Goal: Find specific page/section: Find specific page/section

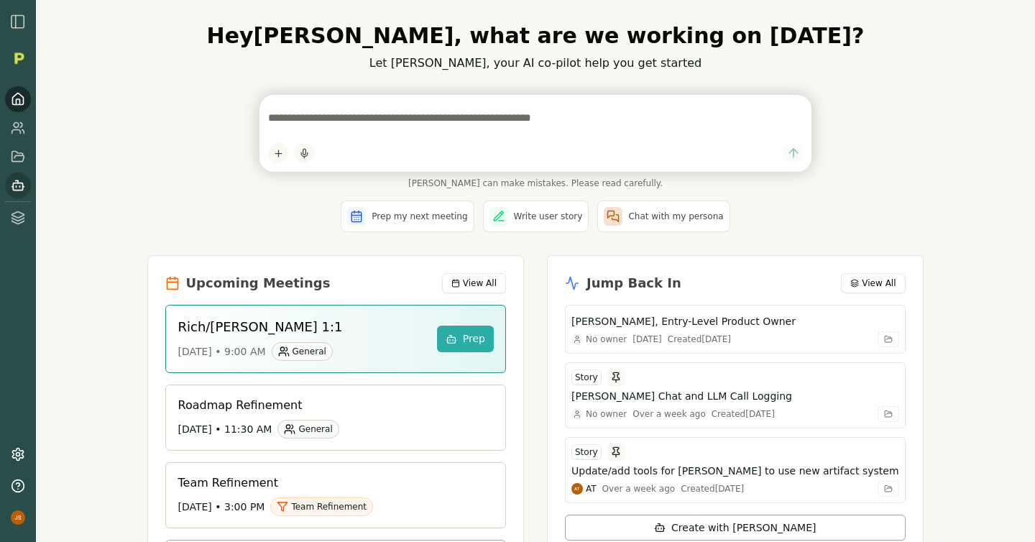
click at [19, 189] on icon at bounding box center [18, 185] width 14 height 14
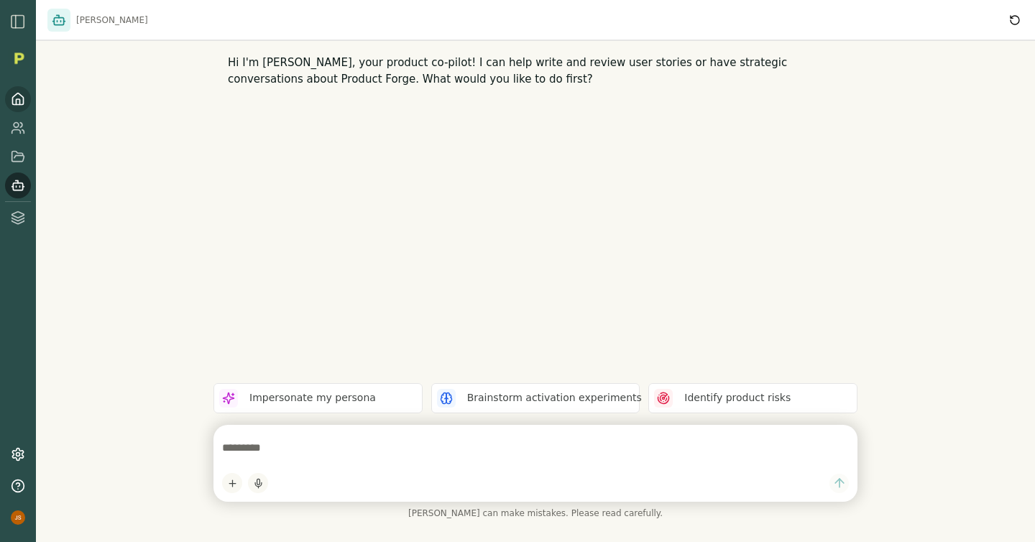
click at [20, 98] on icon at bounding box center [18, 99] width 14 height 14
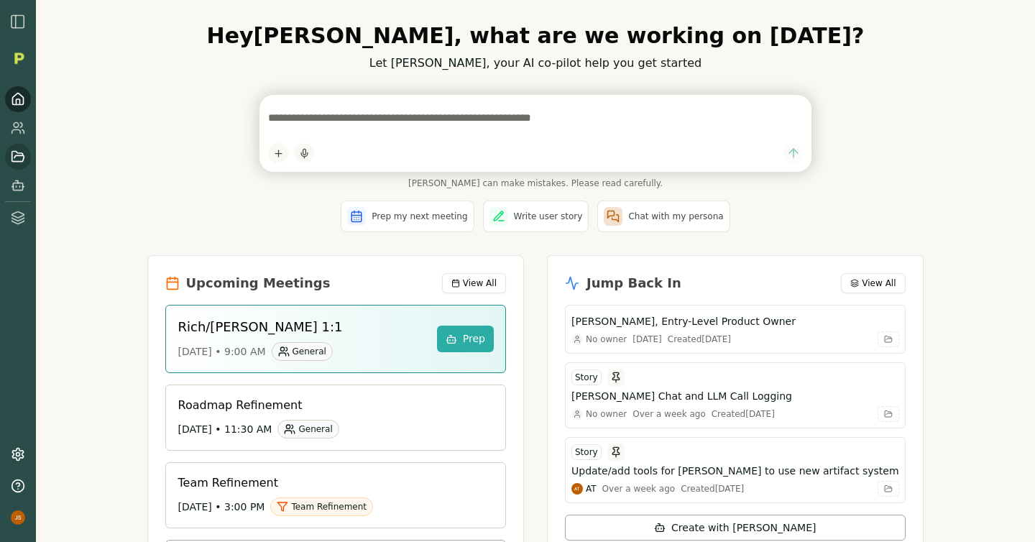
click at [19, 152] on icon at bounding box center [18, 157] width 14 height 14
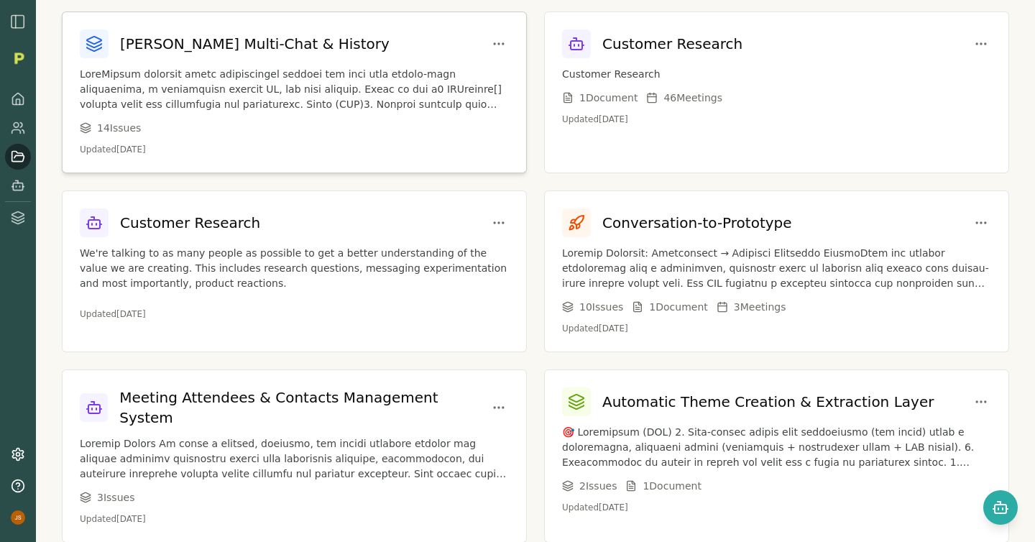
scroll to position [43, 0]
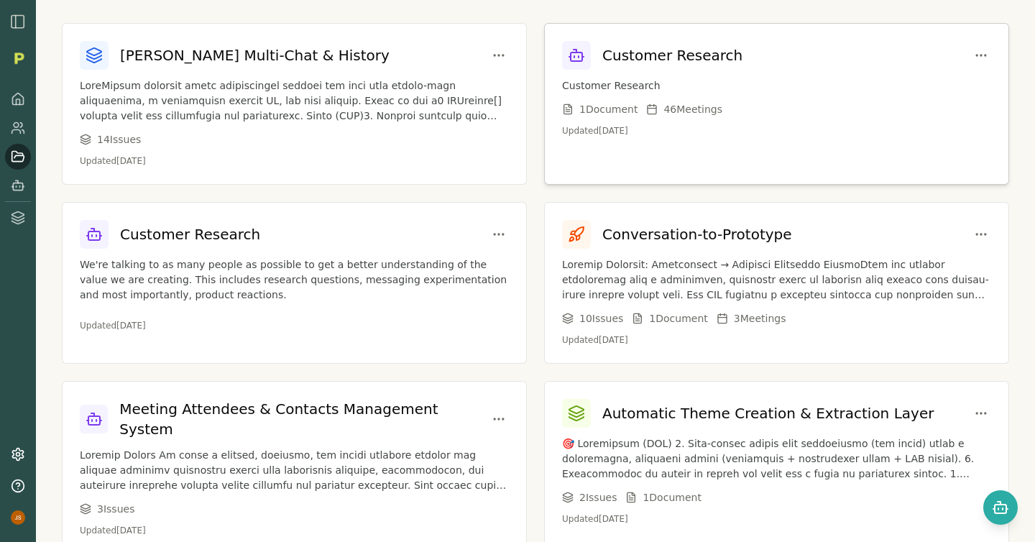
click at [781, 88] on p "Customer Research" at bounding box center [776, 85] width 429 height 15
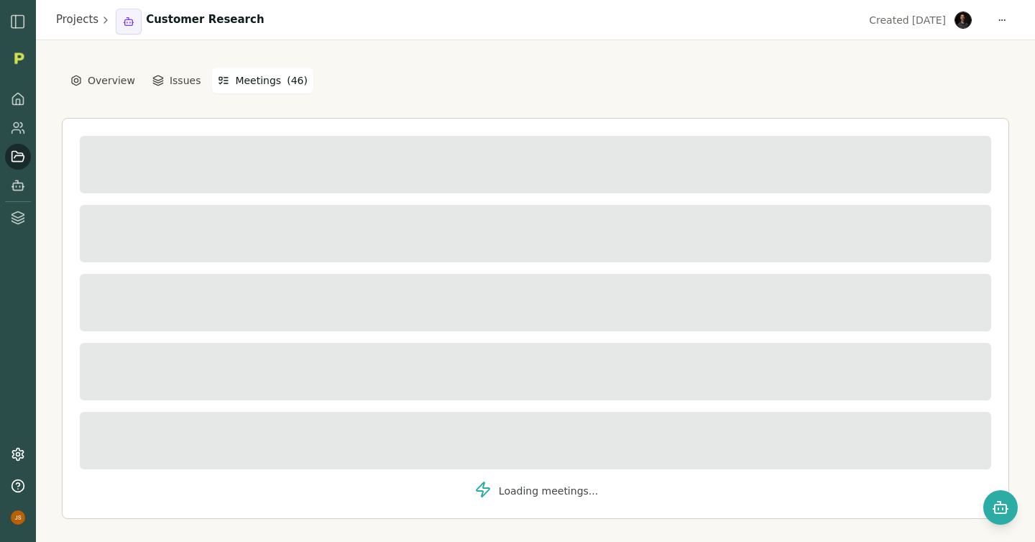
click at [256, 84] on button "Meetings ( 46 )" at bounding box center [262, 81] width 101 height 26
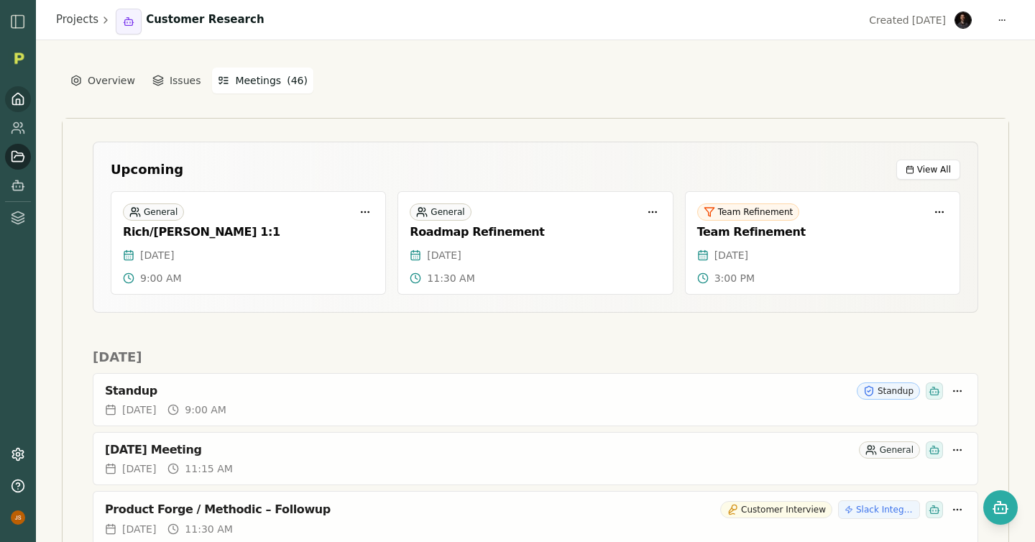
click at [20, 96] on icon at bounding box center [18, 99] width 14 height 14
